Goal: Information Seeking & Learning: Learn about a topic

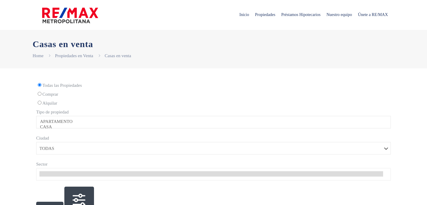
select select
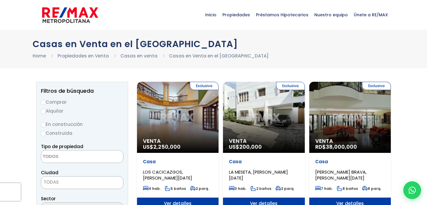
select select
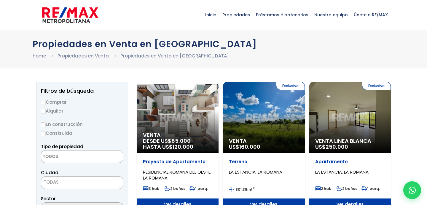
select select
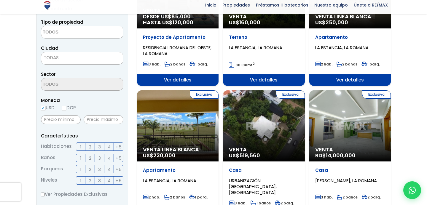
scroll to position [160, 0]
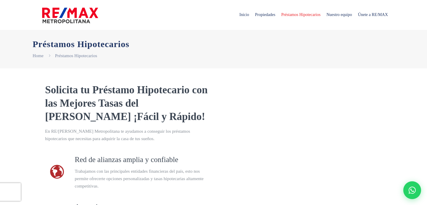
select select "DO"
